Goal: Transaction & Acquisition: Purchase product/service

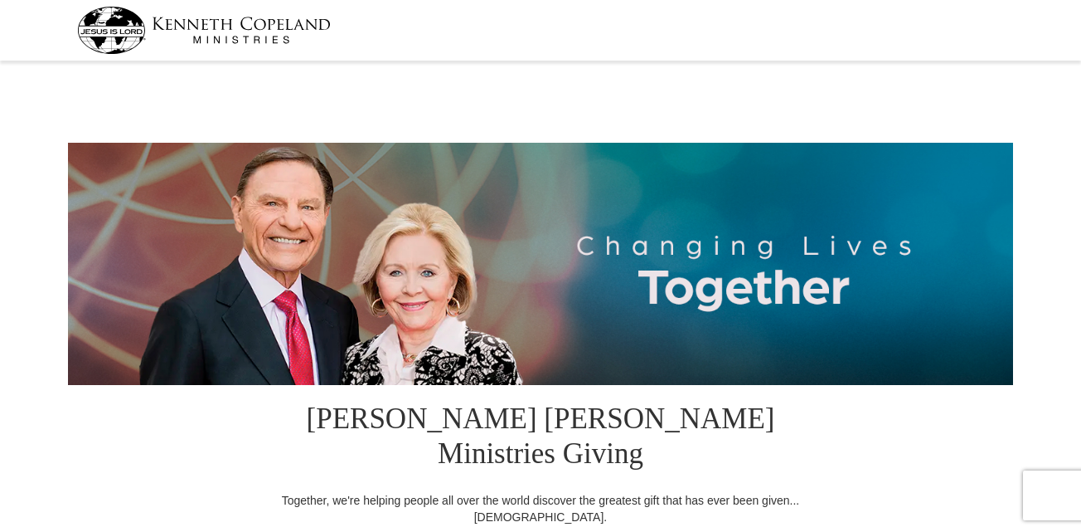
select select "MN"
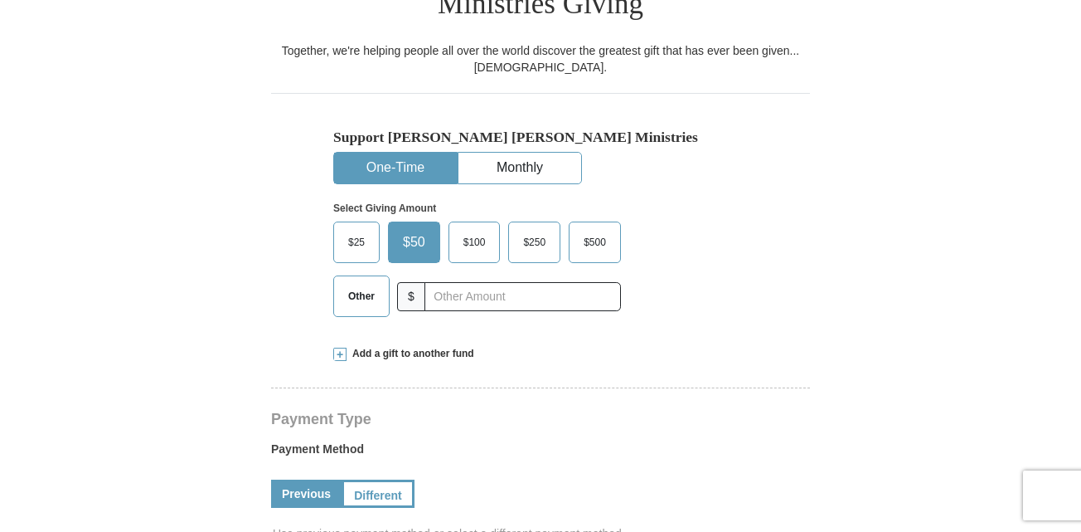
click at [297, 479] on link "Previous" at bounding box center [306, 493] width 70 height 28
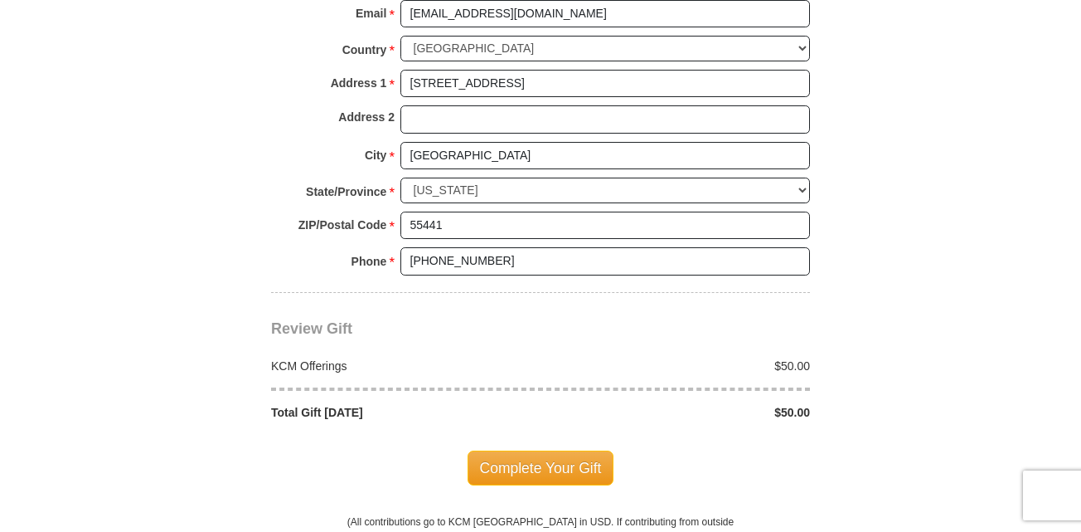
scroll to position [1358, 0]
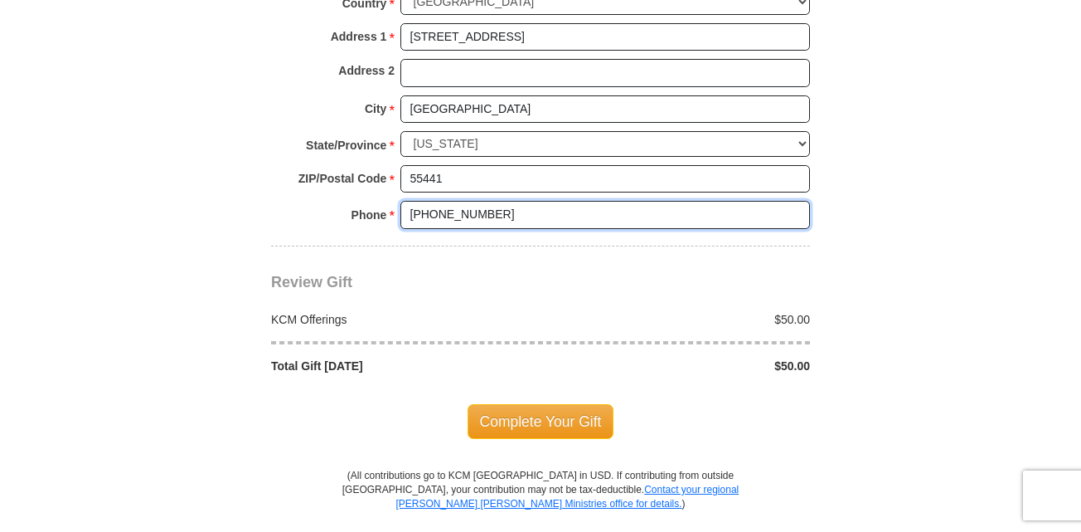
drag, startPoint x: 501, startPoint y: 174, endPoint x: 439, endPoint y: 175, distance: 62.2
click at [439, 201] on input "[PHONE_NUMBER]" at bounding box center [606, 215] width 410 height 28
drag, startPoint x: 508, startPoint y: 177, endPoint x: 438, endPoint y: 173, distance: 69.7
click at [438, 201] on input "[PHONE_NUMBER]" at bounding box center [606, 215] width 410 height 28
click at [461, 201] on input "[PHONE_NUMBER]" at bounding box center [606, 215] width 410 height 28
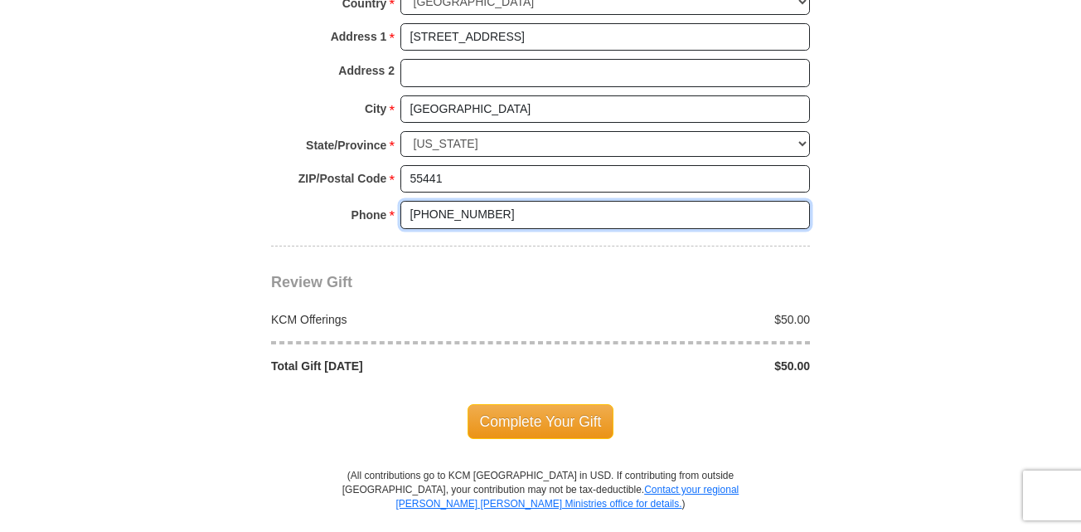
click at [457, 201] on input "[PHONE_NUMBER]" at bounding box center [606, 215] width 410 height 28
type input "[PHONE_NUMBER]"
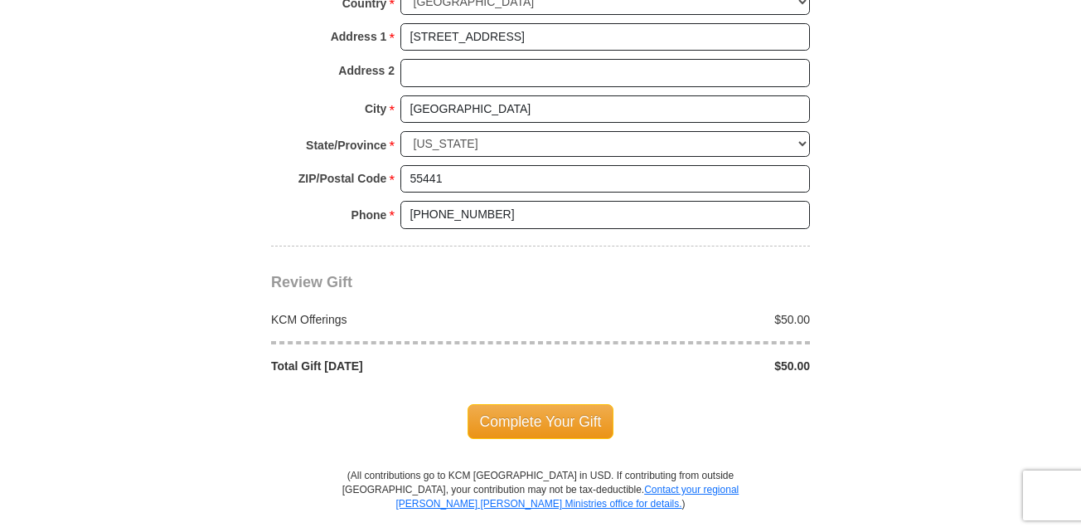
click at [561, 404] on span "Complete Your Gift" at bounding box center [541, 421] width 147 height 35
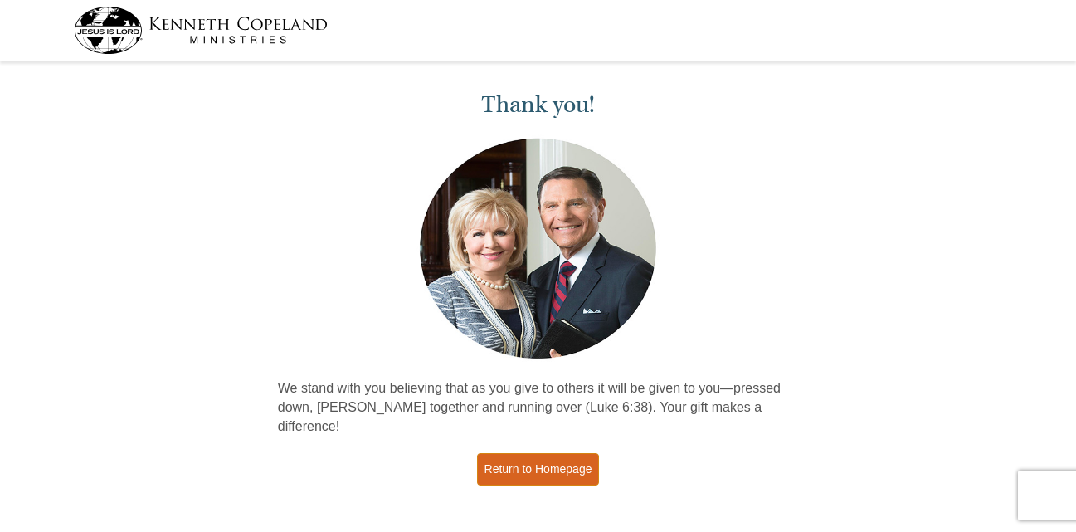
click at [540, 453] on link "Return to Homepage" at bounding box center [538, 469] width 123 height 32
